Goal: Task Accomplishment & Management: Manage account settings

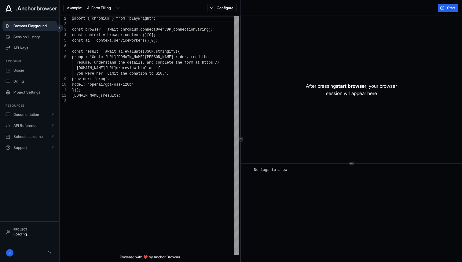
scroll to position [38, 0]
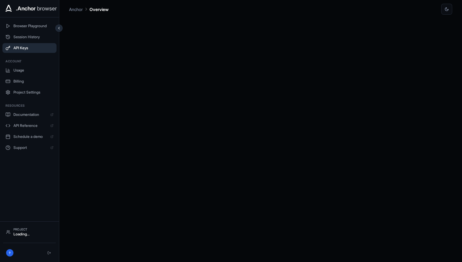
click at [24, 46] on span "API Keys" at bounding box center [33, 48] width 40 height 5
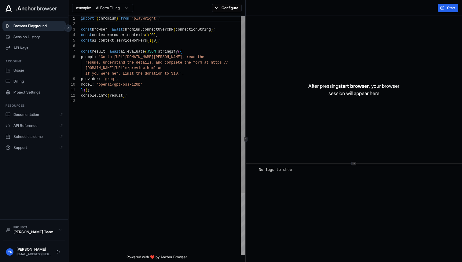
scroll to position [38, 0]
click at [25, 73] on button "Usage" at bounding box center [33, 70] width 63 height 10
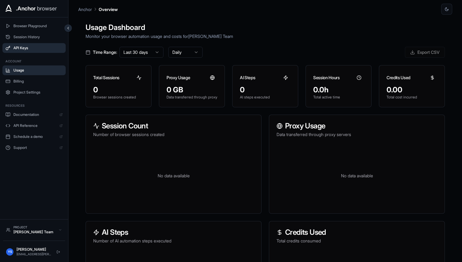
click at [32, 50] on span "API Keys" at bounding box center [37, 48] width 49 height 5
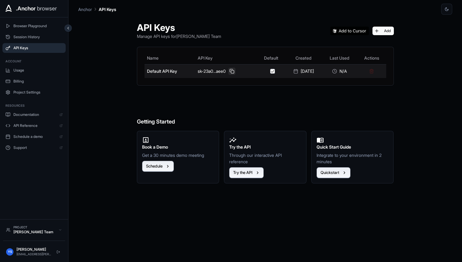
click at [231, 72] on button at bounding box center [231, 70] width 7 height 7
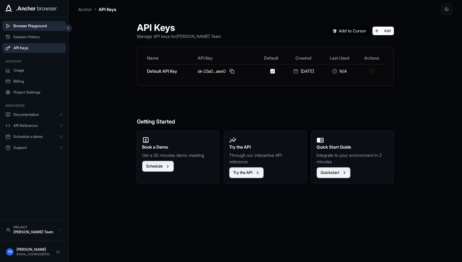
click at [41, 27] on span "Browser Playground" at bounding box center [37, 26] width 49 height 5
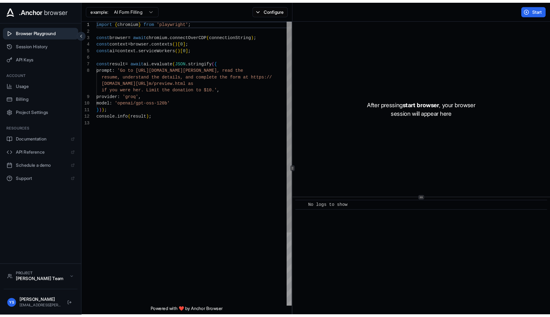
scroll to position [38, 0]
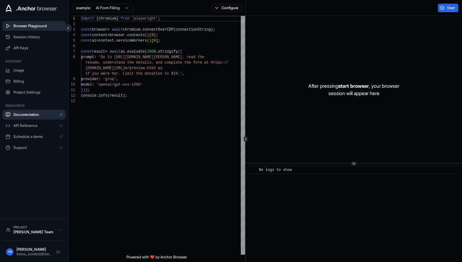
click at [28, 117] on span "Documentation" at bounding box center [34, 114] width 43 height 5
click at [32, 50] on button "API Keys" at bounding box center [33, 48] width 63 height 10
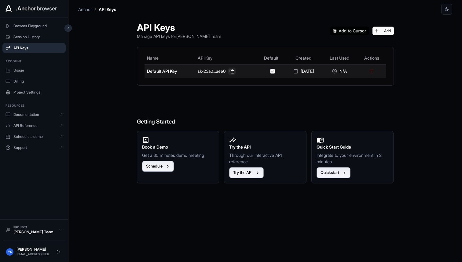
click at [228, 71] on button at bounding box center [231, 70] width 7 height 7
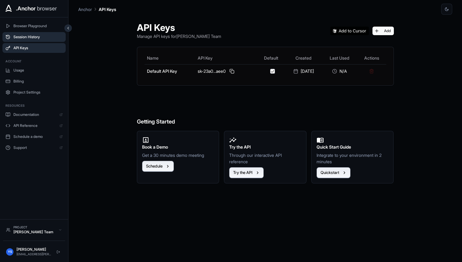
click at [34, 32] on button "Session History" at bounding box center [33, 37] width 63 height 10
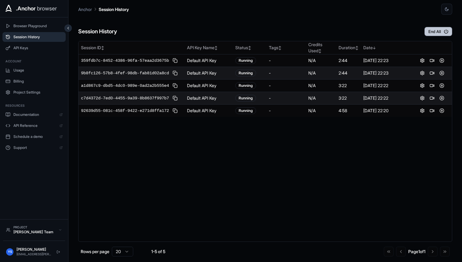
click at [435, 31] on button "End All" at bounding box center [438, 31] width 28 height 9
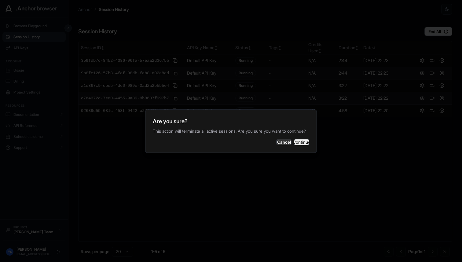
click at [295, 145] on button "Continue" at bounding box center [301, 142] width 15 height 6
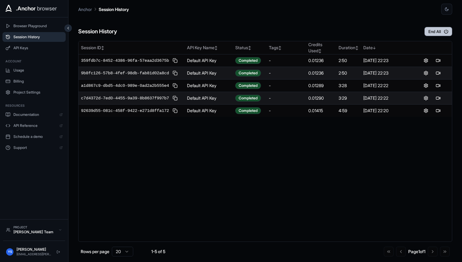
click at [432, 28] on button "End All" at bounding box center [438, 31] width 28 height 9
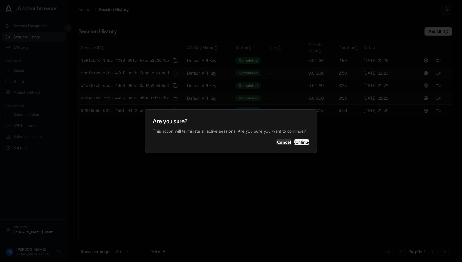
click at [298, 145] on button "Continue" at bounding box center [301, 142] width 15 height 6
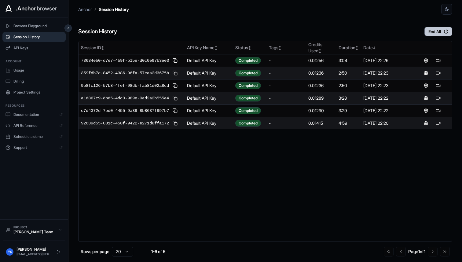
click at [429, 31] on button "End All" at bounding box center [438, 31] width 28 height 9
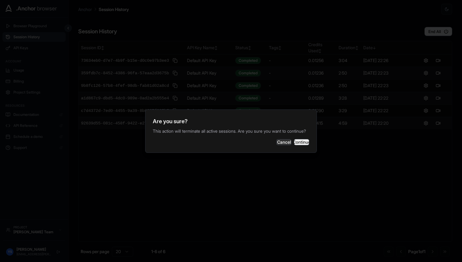
click at [294, 143] on button "Continue" at bounding box center [301, 142] width 15 height 6
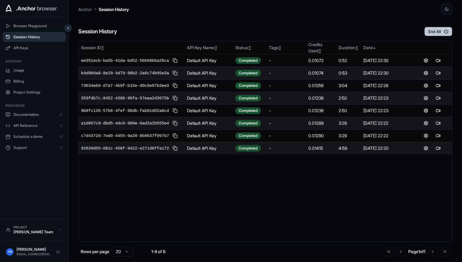
click at [430, 31] on button "End All" at bounding box center [438, 31] width 28 height 9
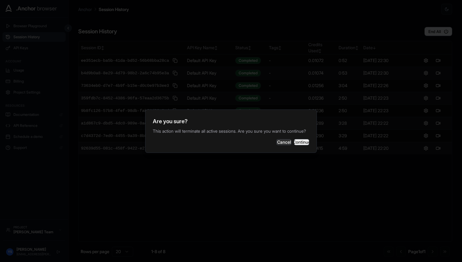
click at [294, 144] on button "Continue" at bounding box center [301, 142] width 15 height 6
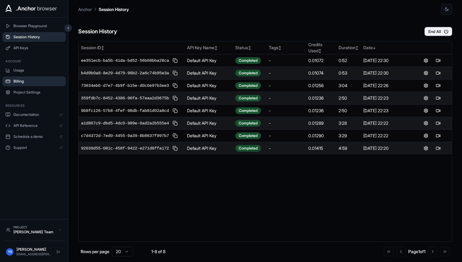
click at [23, 81] on span "Billing" at bounding box center [37, 81] width 49 height 5
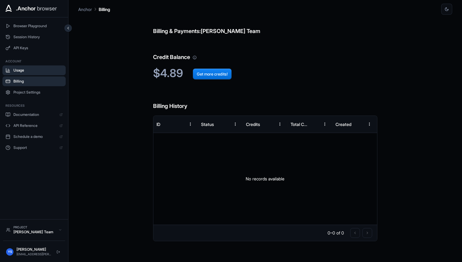
click at [20, 69] on span "Usage" at bounding box center [37, 70] width 49 height 5
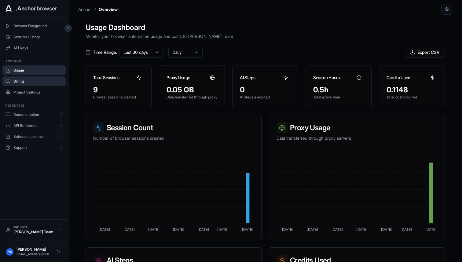
click at [21, 77] on button "Billing" at bounding box center [33, 81] width 63 height 10
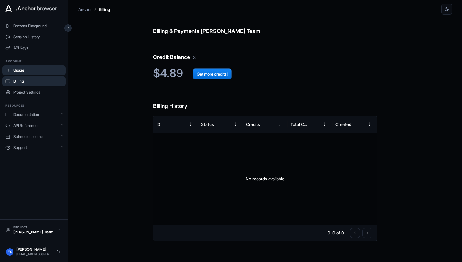
click at [21, 70] on span "Usage" at bounding box center [37, 70] width 49 height 5
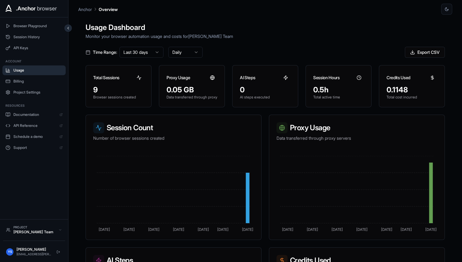
click at [306, 17] on div "Usage Dashboard Monitor your browser automation usage and costs for Yassir SETT…" at bounding box center [265, 146] width 374 height 262
click at [38, 38] on span "Session History" at bounding box center [37, 37] width 49 height 5
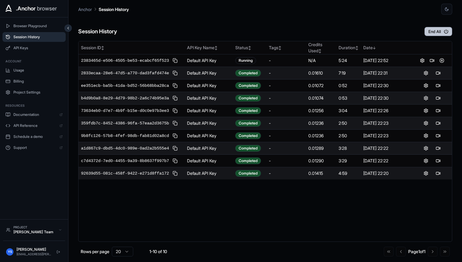
click at [432, 32] on button "End All" at bounding box center [438, 31] width 28 height 9
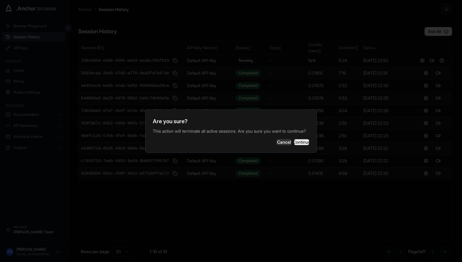
click at [294, 145] on button "Continue" at bounding box center [301, 142] width 15 height 6
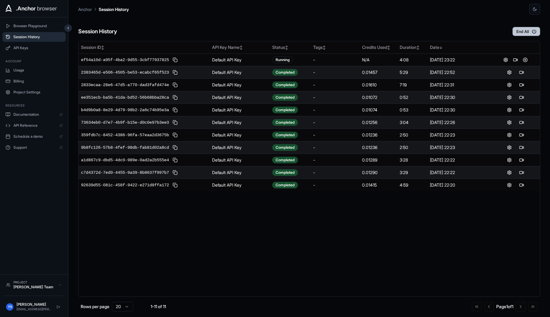
click at [461, 33] on button "End All" at bounding box center [526, 31] width 28 height 9
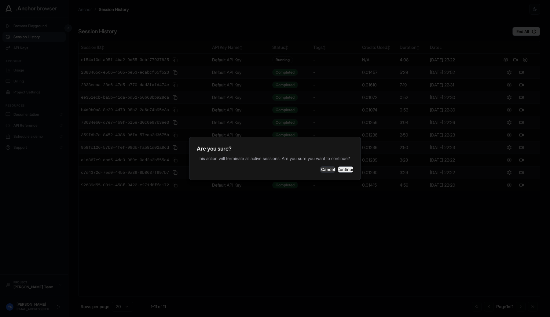
click at [340, 171] on button "Continue" at bounding box center [345, 169] width 15 height 6
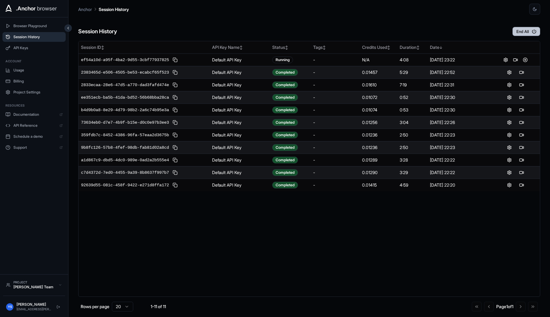
click at [461, 32] on button "End All" at bounding box center [526, 31] width 28 height 9
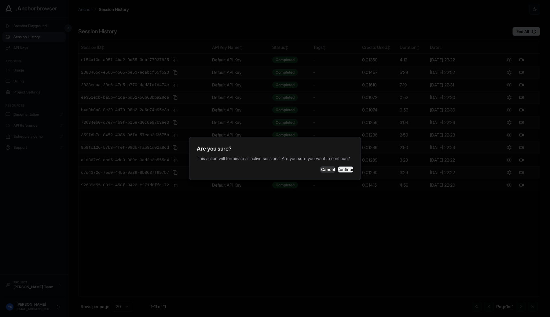
click at [347, 173] on button "Continue" at bounding box center [345, 169] width 15 height 6
